Goal: Task Accomplishment & Management: Use online tool/utility

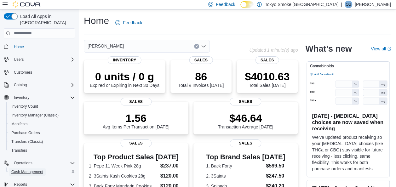
click at [41, 169] on span "Cash Management" at bounding box center [27, 171] width 32 height 5
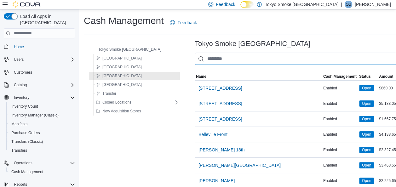
click at [229, 58] on input "This is a search bar. As you type, the results lower in the page will automatic…" at bounding box center [295, 59] width 202 height 13
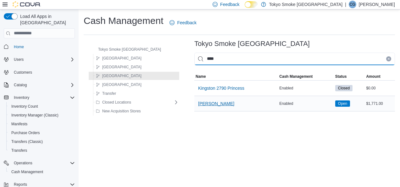
type input "****"
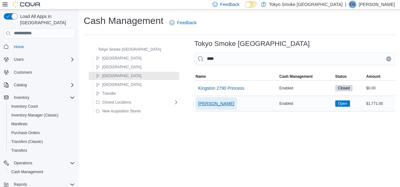
click at [198, 104] on span "[PERSON_NAME]" at bounding box center [216, 103] width 36 height 6
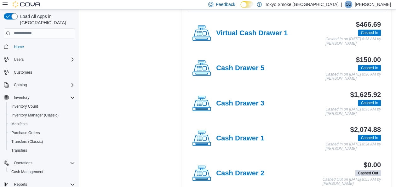
scroll to position [157, 0]
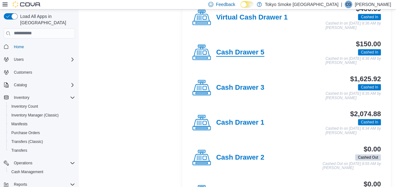
click at [232, 52] on h4 "Cash Drawer 5" at bounding box center [240, 52] width 48 height 8
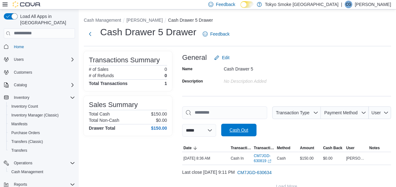
click at [242, 128] on span "Cash Out" at bounding box center [238, 130] width 19 height 6
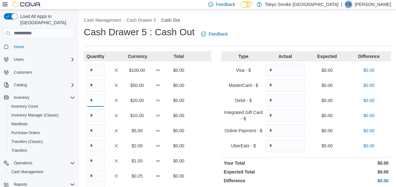
click at [95, 103] on input "Quantity" at bounding box center [95, 100] width 18 height 13
type input "*"
click at [96, 114] on input "Quantity" at bounding box center [95, 115] width 18 height 13
type input "*"
click at [99, 133] on input "Quantity" at bounding box center [95, 130] width 18 height 13
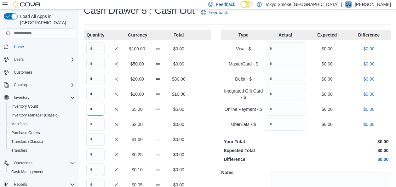
scroll to position [31, 0]
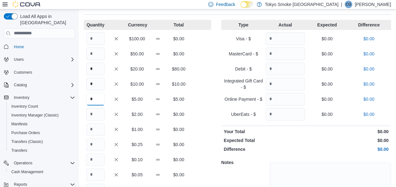
type input "*"
click at [95, 112] on input "Quantity" at bounding box center [95, 114] width 18 height 13
type input "*"
click at [91, 131] on input "Quantity" at bounding box center [95, 129] width 18 height 13
click at [95, 128] on input "Quantity" at bounding box center [95, 129] width 18 height 13
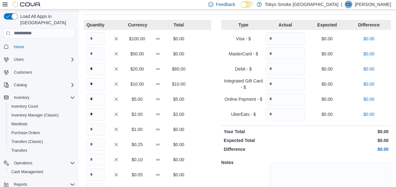
click at [203, 168] on div "$0.05 $0.00" at bounding box center [147, 174] width 127 height 13
click at [95, 131] on input "Quantity" at bounding box center [95, 129] width 18 height 13
type input "**"
click at [93, 145] on input "Quantity" at bounding box center [95, 144] width 18 height 13
type input "*"
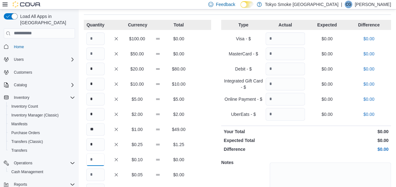
click at [93, 160] on input "Quantity" at bounding box center [95, 159] width 18 height 13
type input "**"
click at [98, 174] on input "Quantity" at bounding box center [95, 174] width 18 height 13
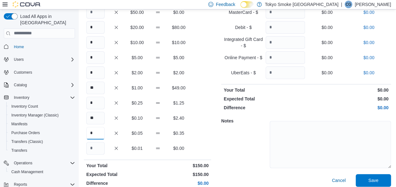
scroll to position [80, 0]
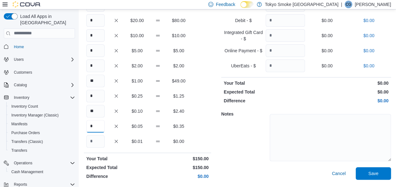
type input "*"
click at [150, 161] on p "$150.00" at bounding box center [179, 158] width 60 height 6
click at [381, 177] on span "Save" at bounding box center [373, 173] width 28 height 13
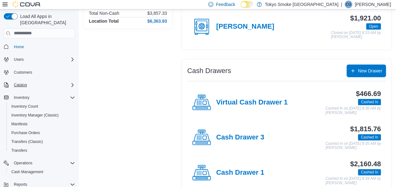
scroll to position [63, 0]
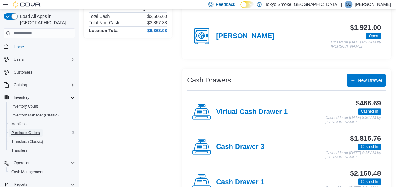
click at [30, 130] on span "Purchase Orders" at bounding box center [25, 132] width 29 height 5
